Goal: Task Accomplishment & Management: Manage account settings

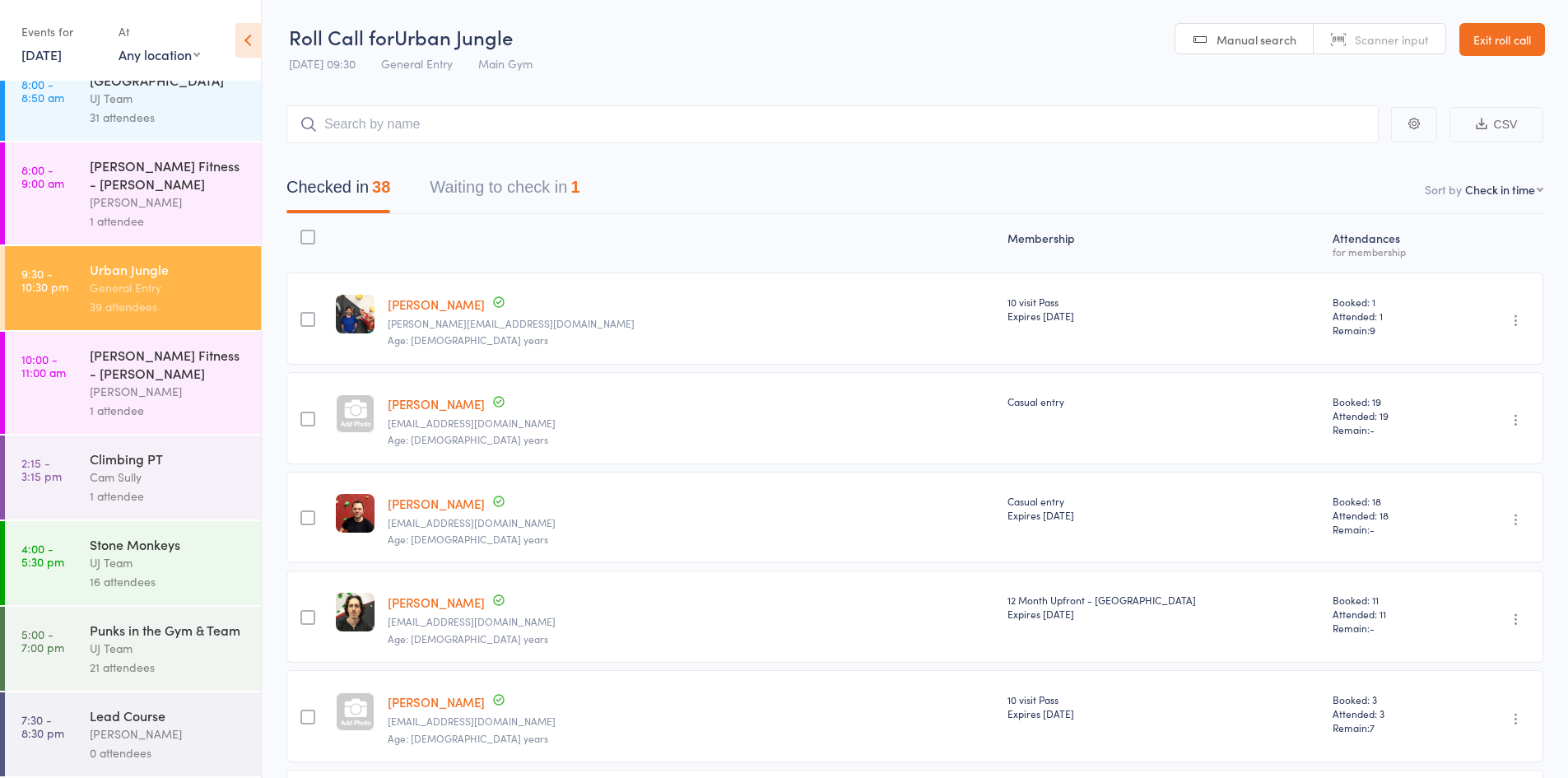
scroll to position [164, 0]
click at [128, 664] on div "21 attendees" at bounding box center [167, 667] width 157 height 19
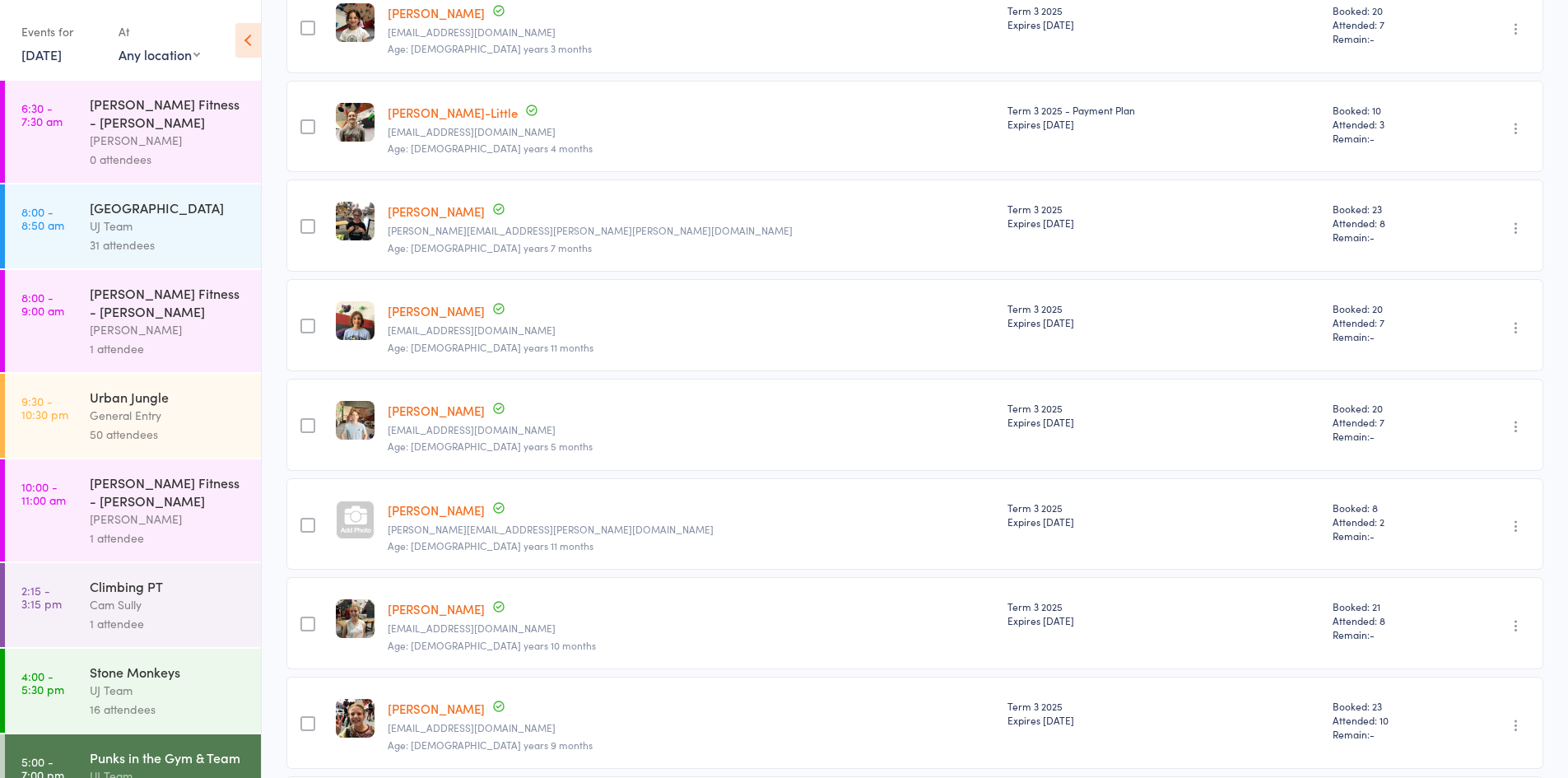
scroll to position [411, 0]
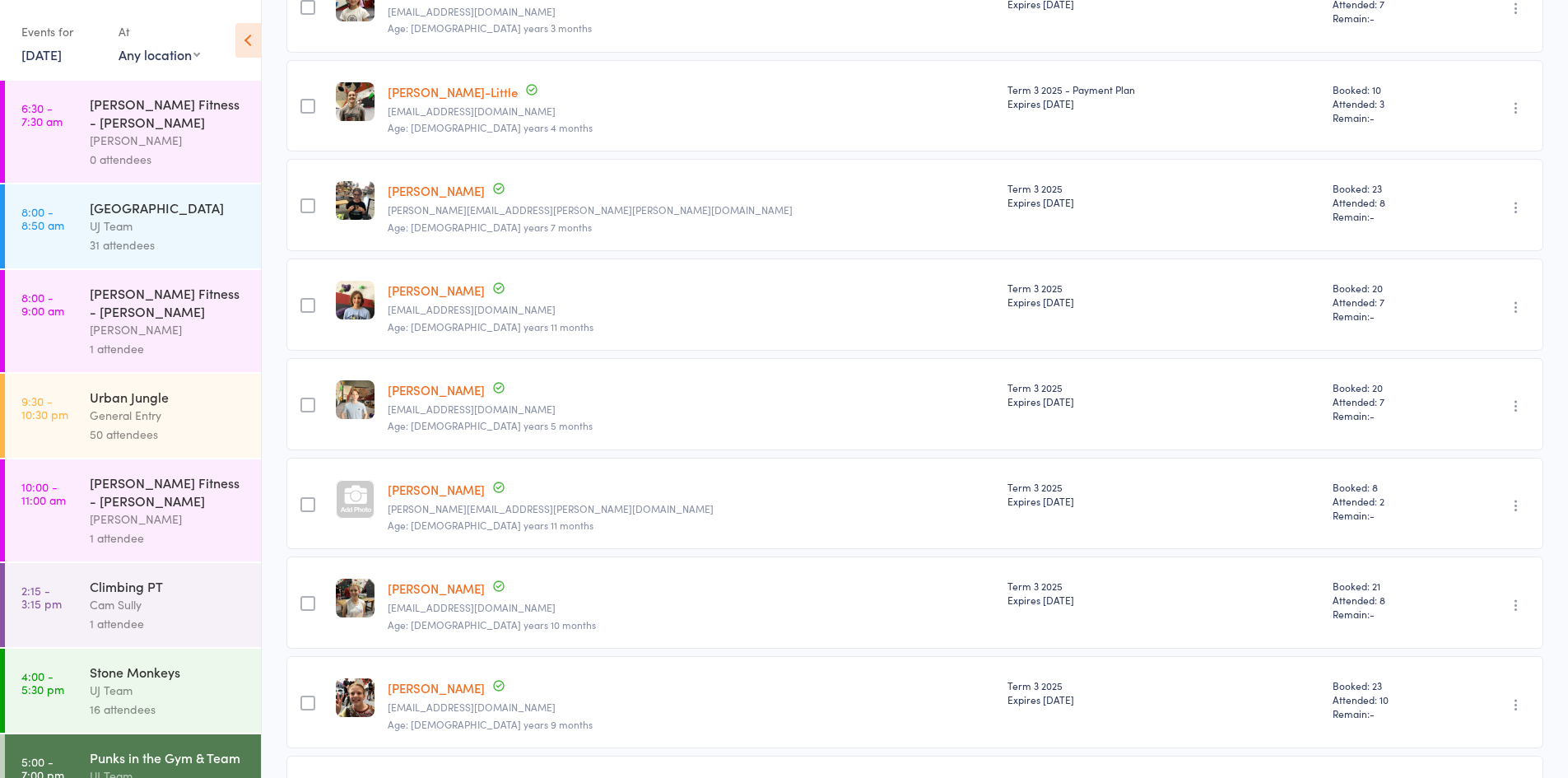
click at [457, 191] on link "Amelia Morrison" at bounding box center [435, 191] width 97 height 17
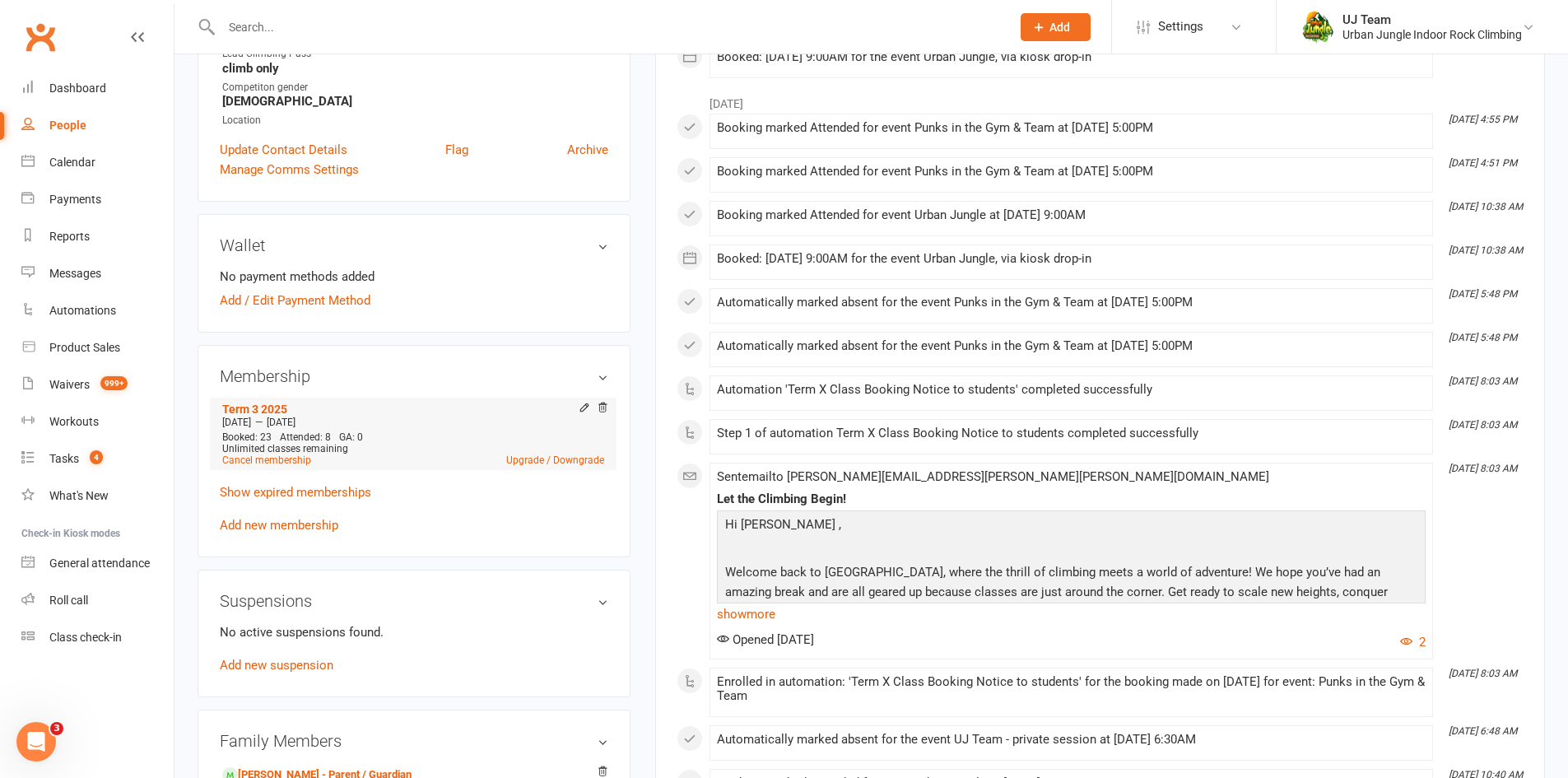
scroll to position [329, 0]
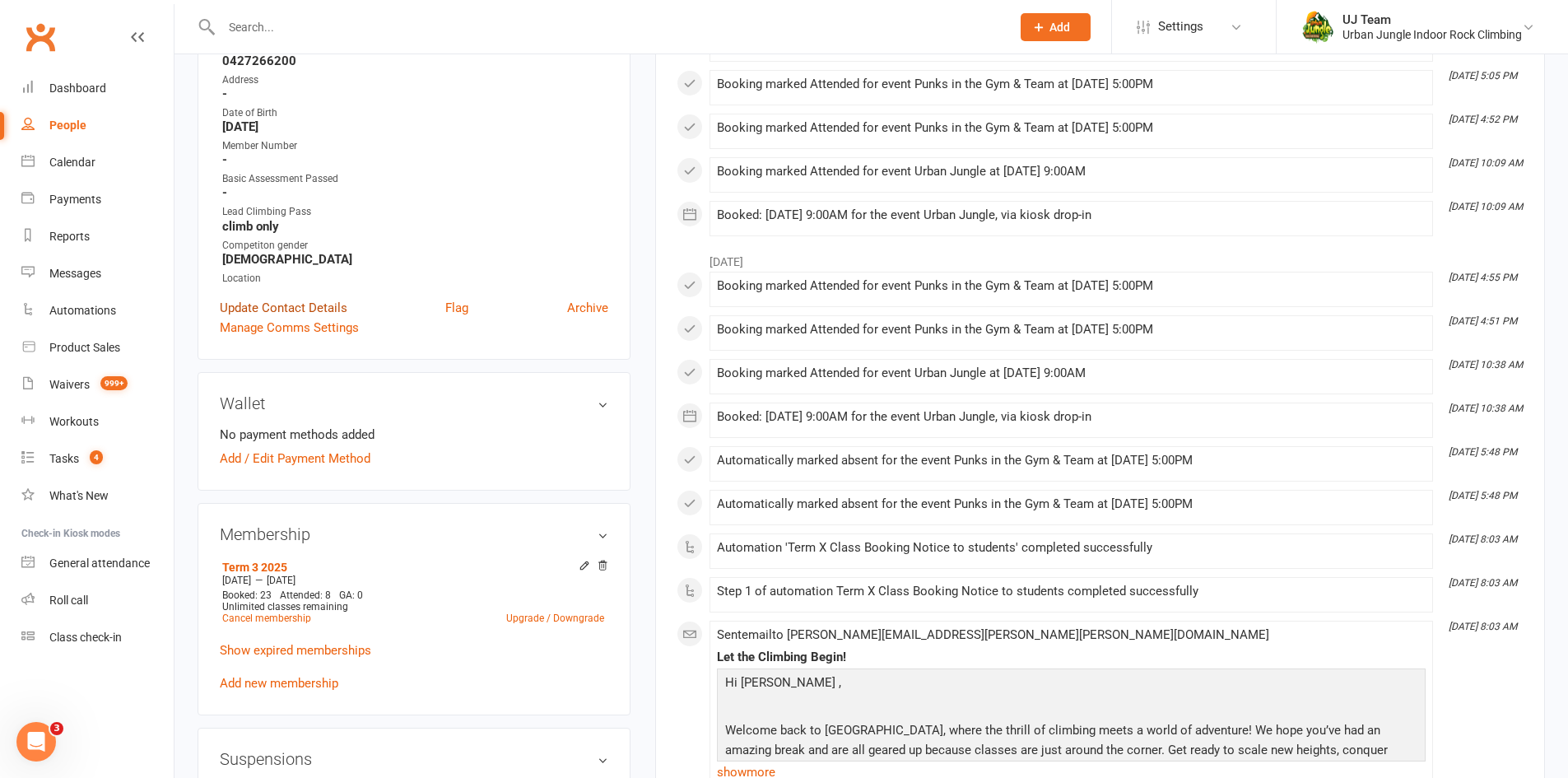
click at [310, 298] on link "Update Contact Details" at bounding box center [283, 307] width 128 height 20
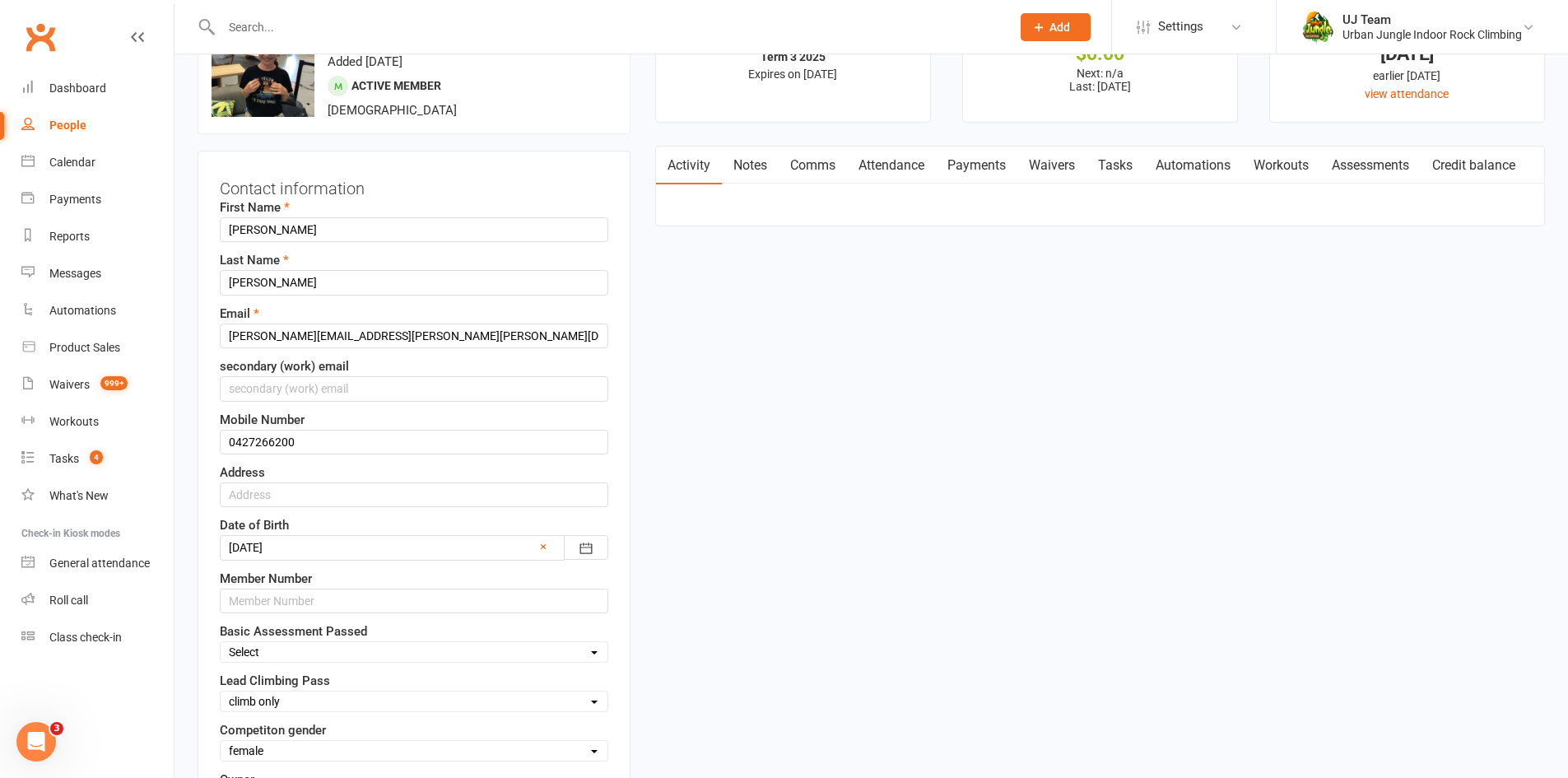
scroll to position [406, 0]
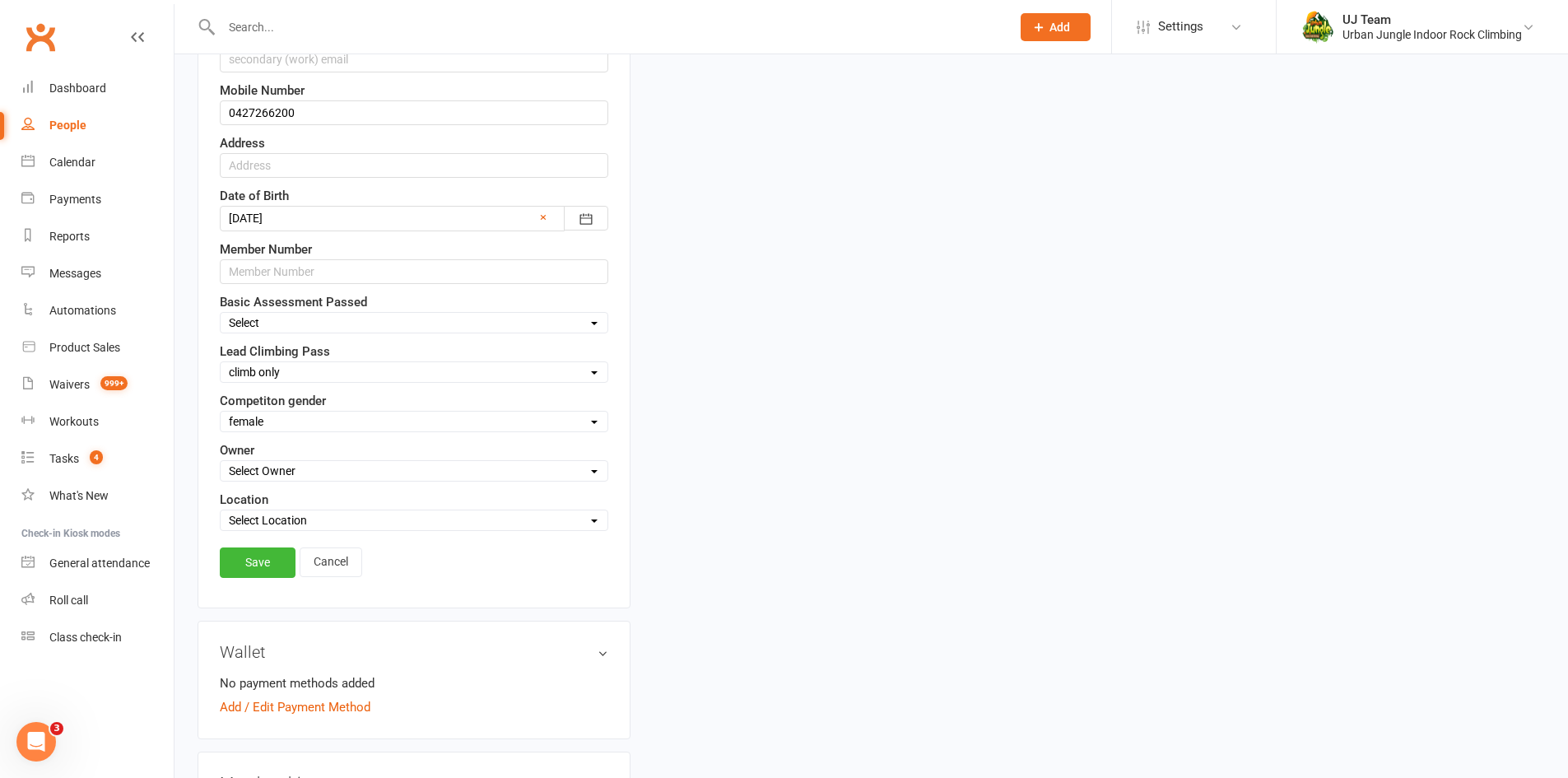
click at [330, 374] on select "Select yes climb only belay only failed suspended" at bounding box center [414, 372] width 386 height 18
select select "yes"
click at [221, 364] on select "Select yes climb only belay only failed suspended" at bounding box center [414, 372] width 386 height 18
click at [252, 563] on link "Save" at bounding box center [258, 562] width 76 height 29
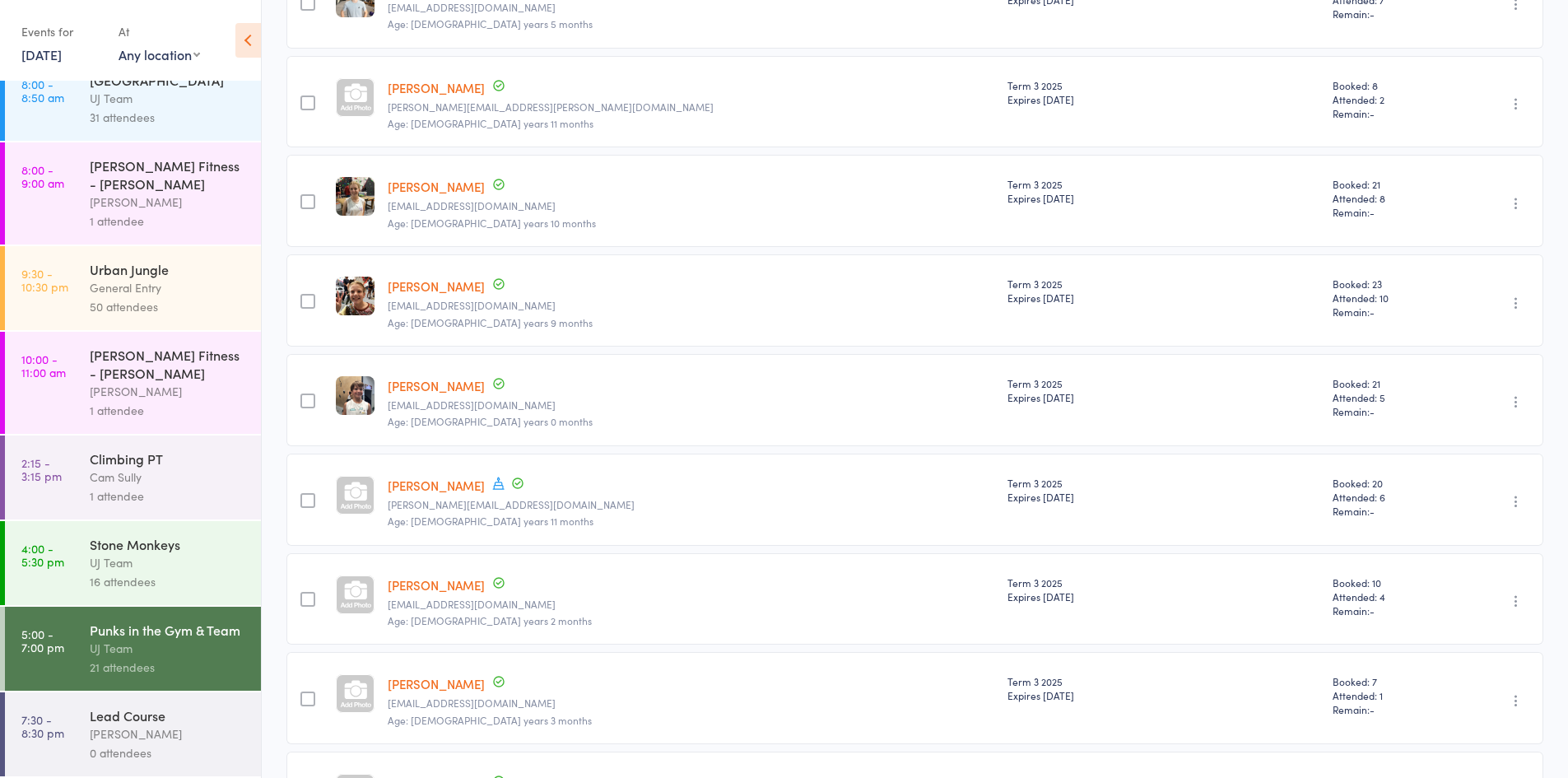
scroll to position [823, 0]
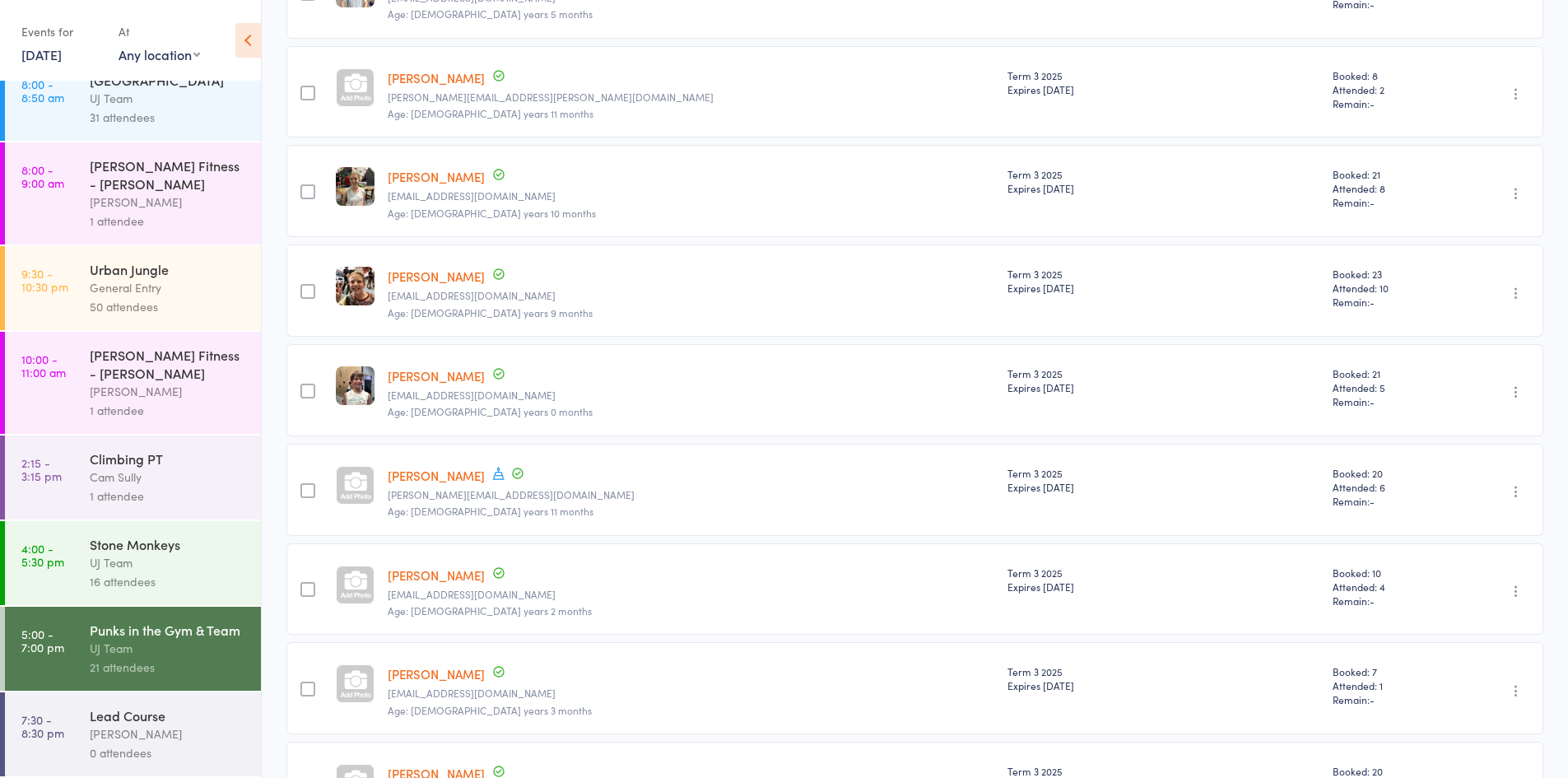
click at [158, 731] on div "Emma van Dongen" at bounding box center [167, 733] width 157 height 19
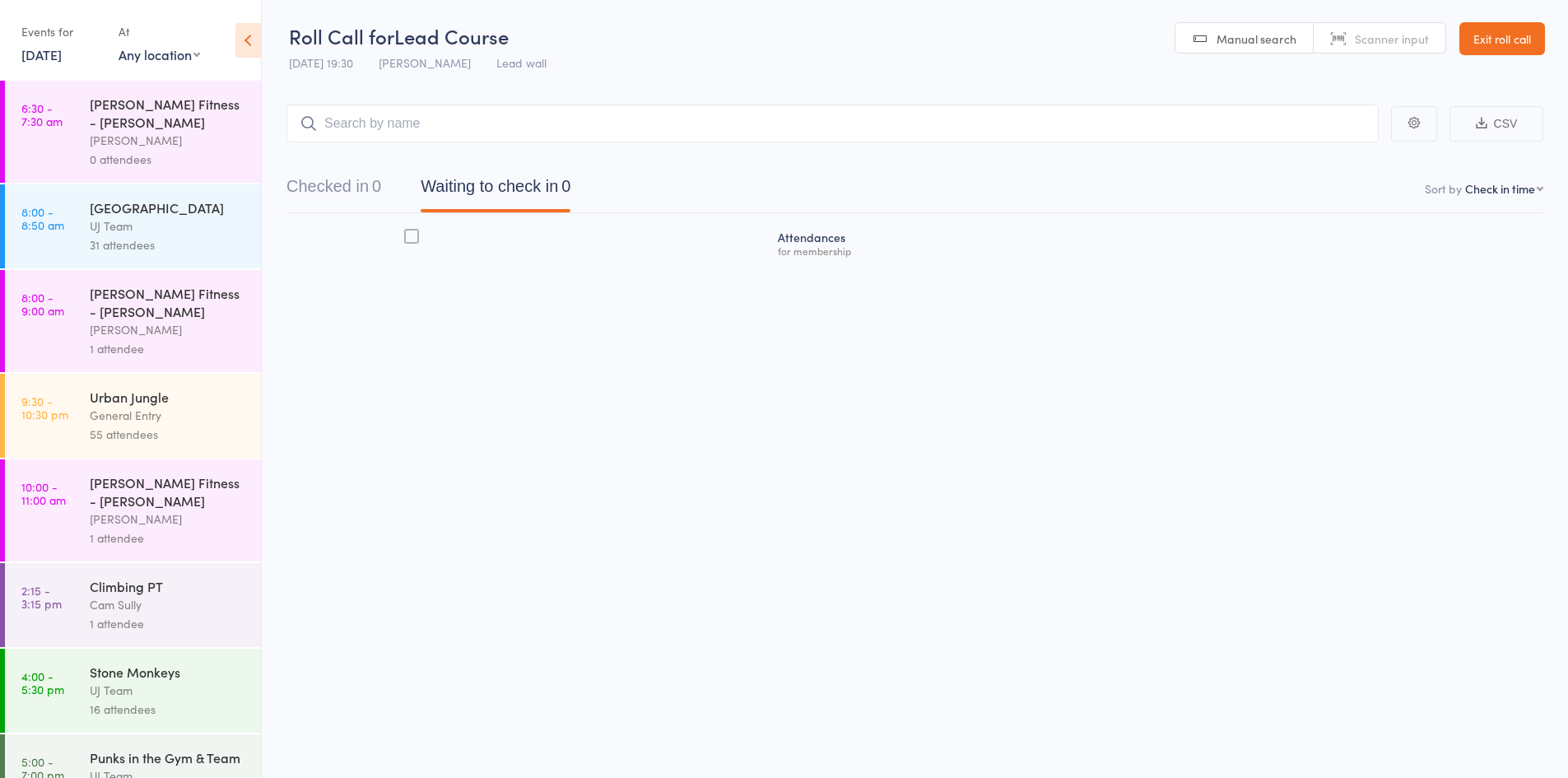
click at [112, 405] on div "Urban Jungle" at bounding box center [167, 396] width 157 height 18
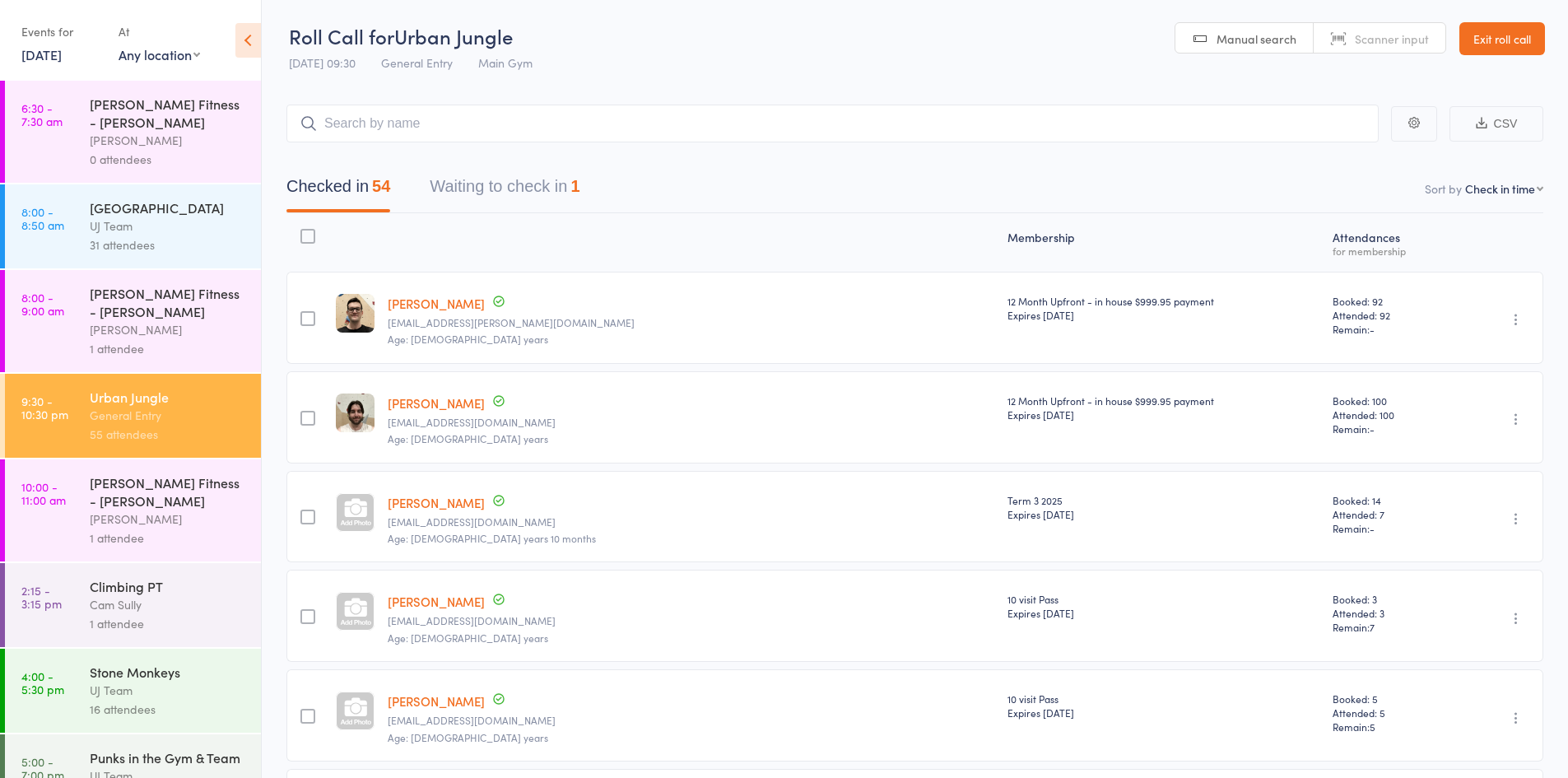
click at [513, 180] on button "Waiting to check in 1" at bounding box center [504, 190] width 149 height 44
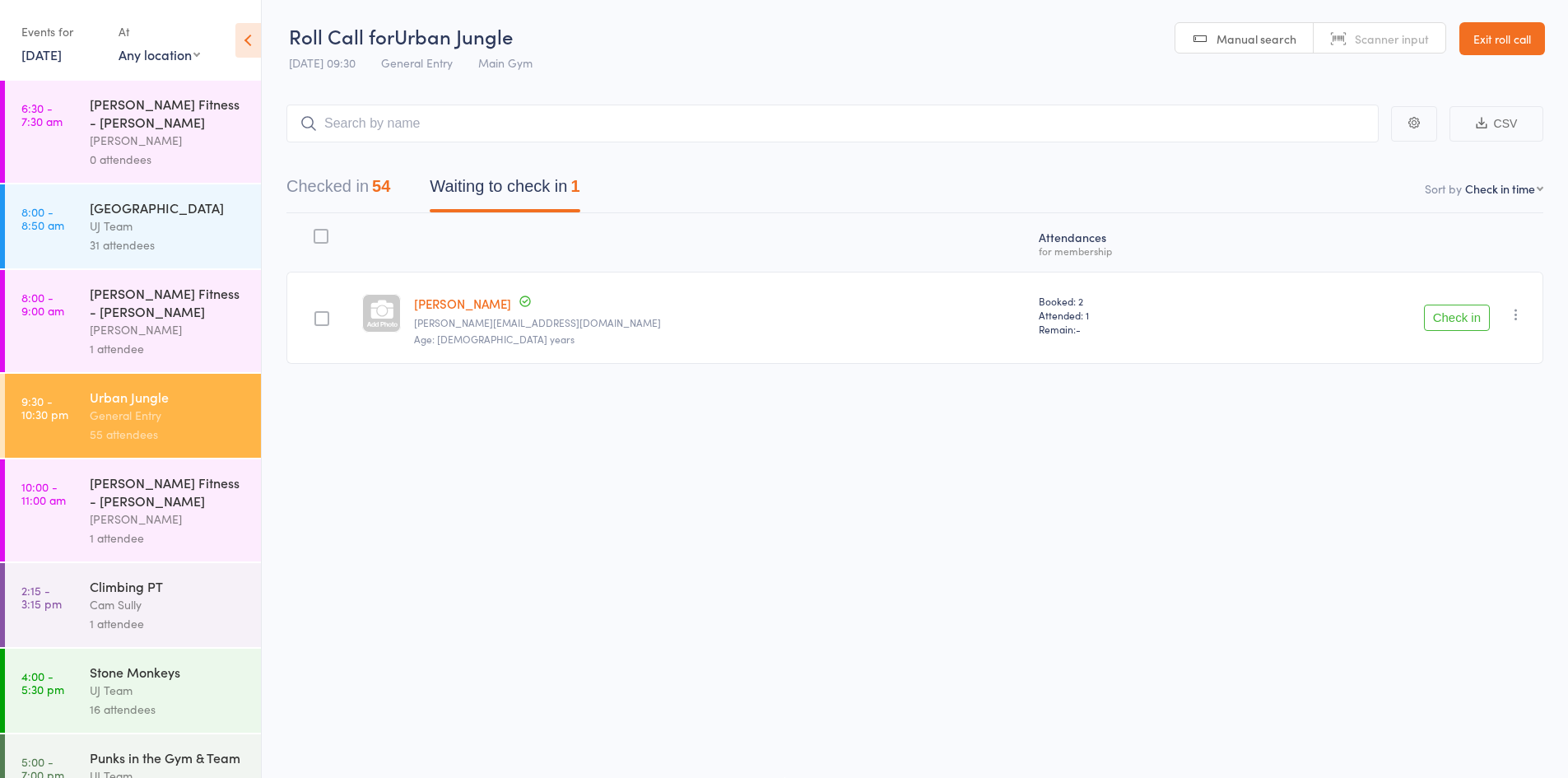
click at [328, 185] on button "Checked in 54" at bounding box center [337, 190] width 104 height 44
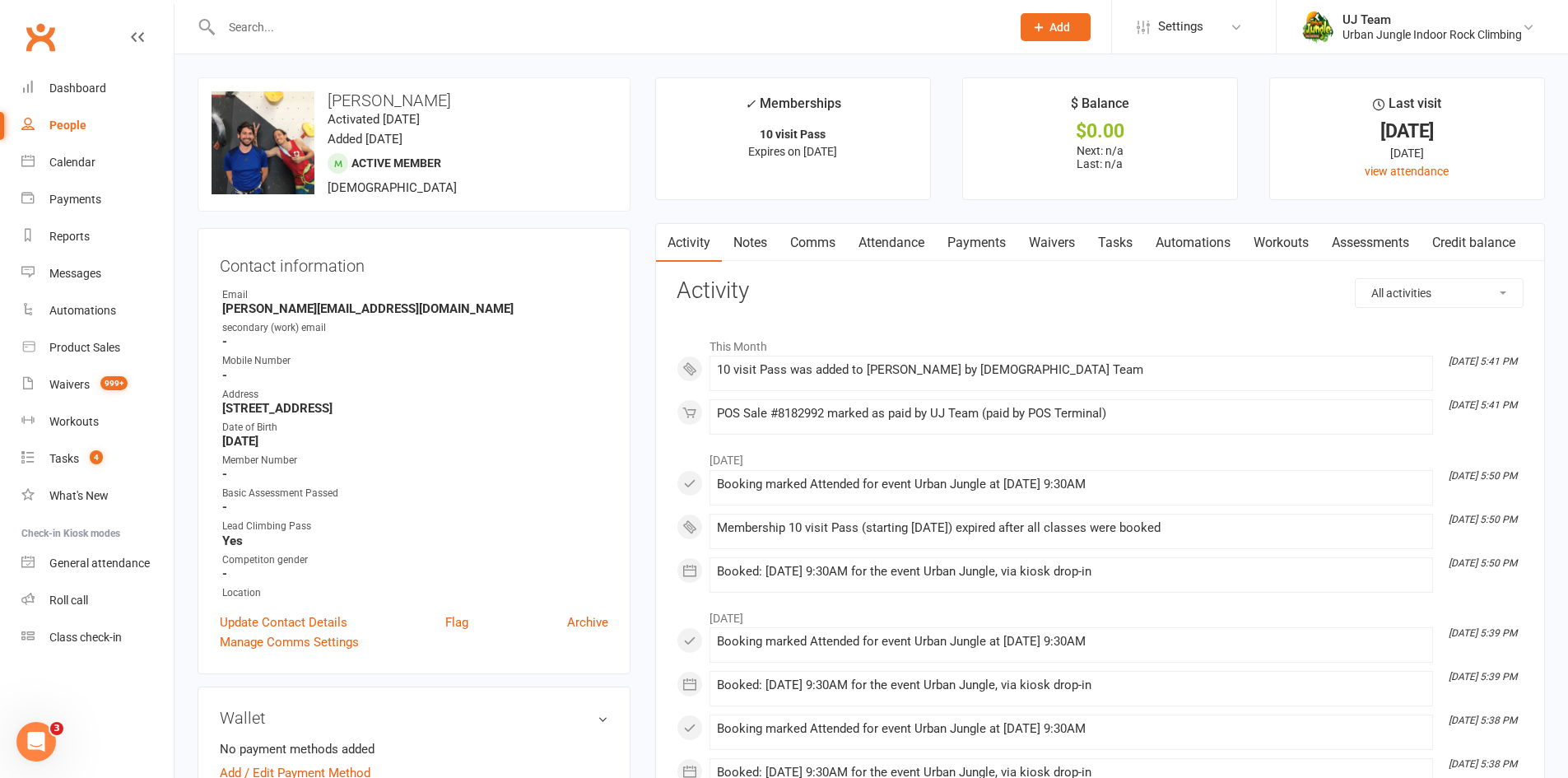
click at [309, 34] on input "text" at bounding box center [607, 27] width 782 height 23
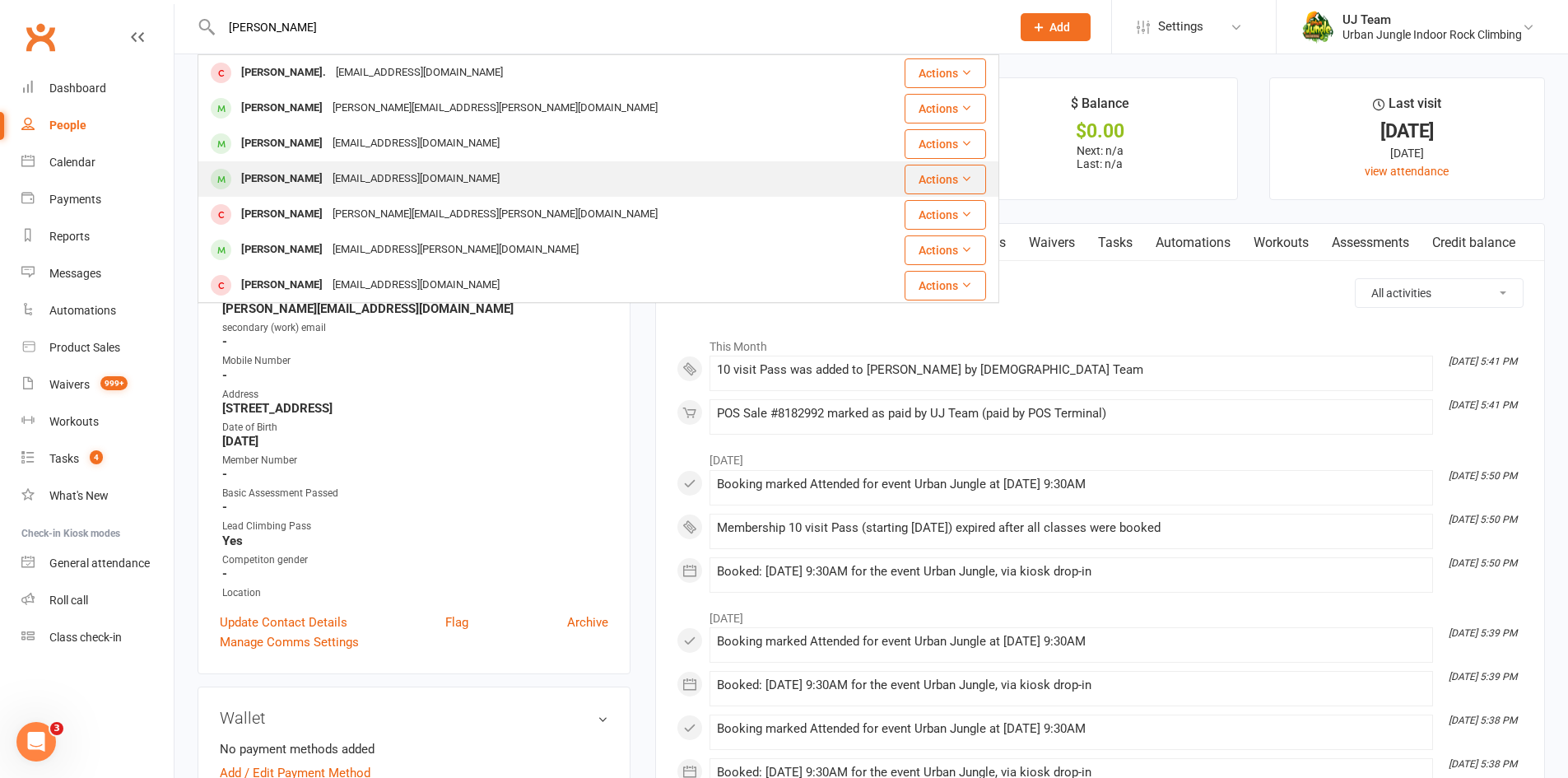
type input "william maso"
click at [449, 178] on div "dynamitewil05@gmail.com" at bounding box center [416, 179] width 177 height 24
